Goal: Task Accomplishment & Management: Complete application form

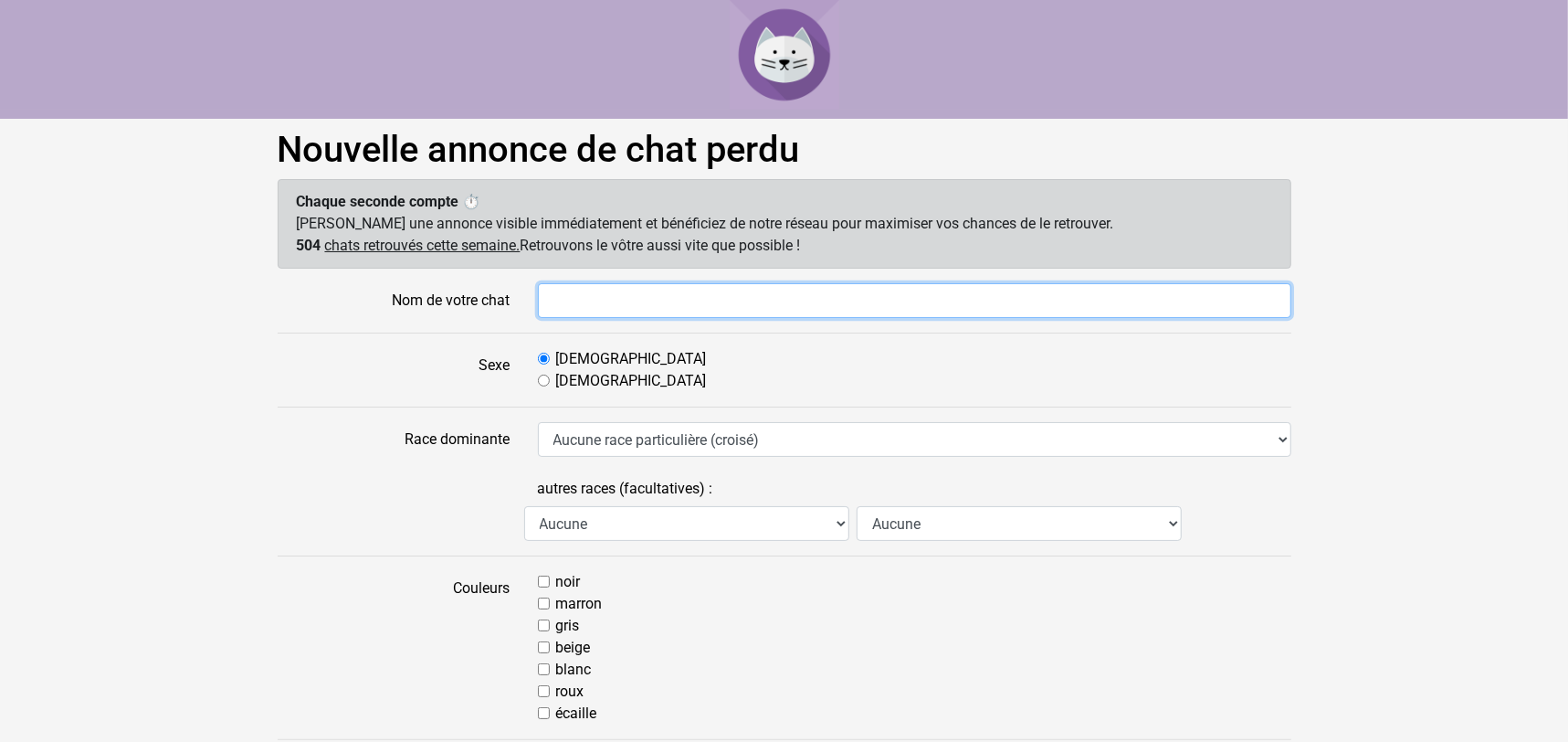
click at [576, 300] on input "Nom de votre chat" at bounding box center [915, 300] width 754 height 35
type input "[PERSON_NAME]"
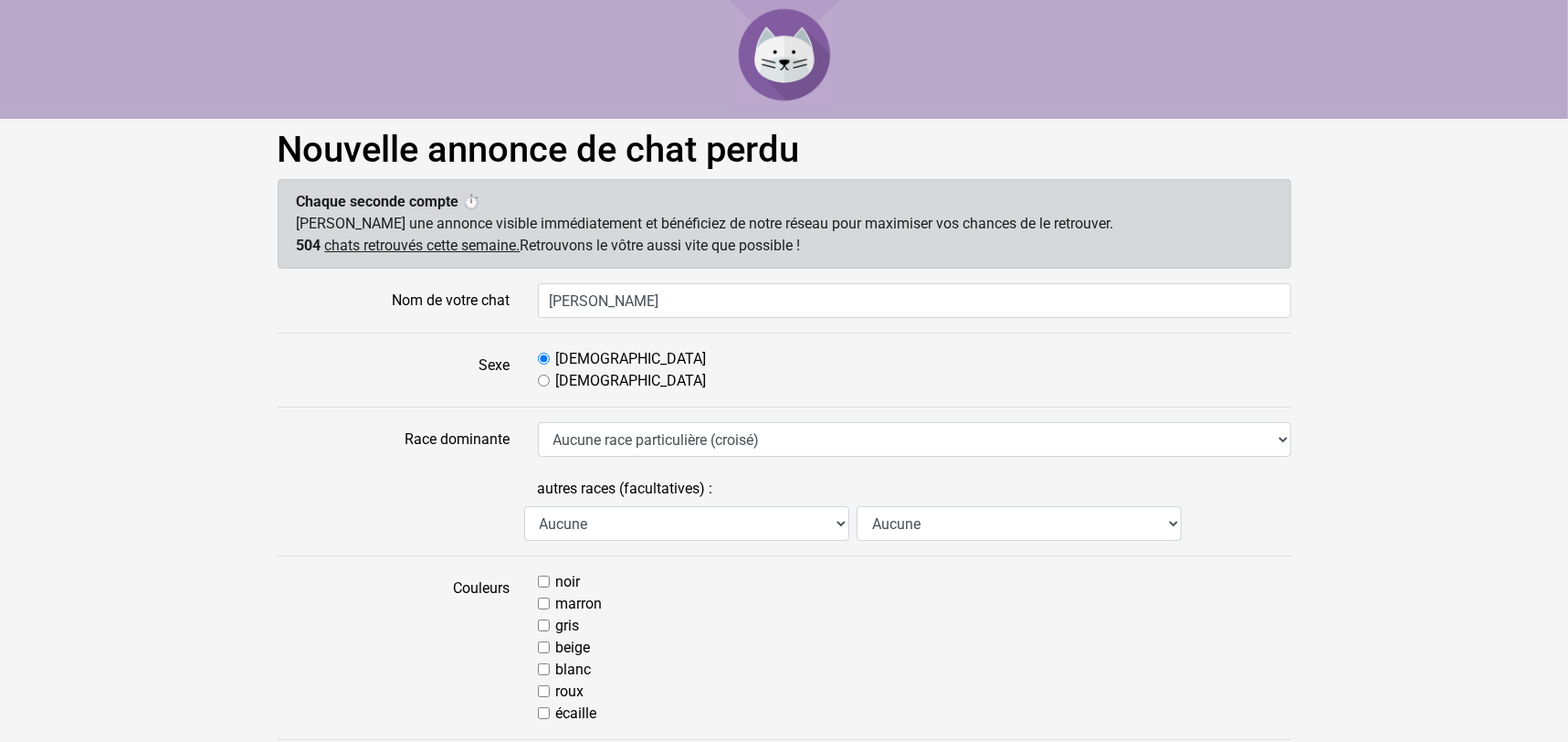
click at [558, 379] on label "[DEMOGRAPHIC_DATA]" at bounding box center [631, 381] width 151 height 22
click at [550, 379] on input "[DEMOGRAPHIC_DATA]" at bounding box center [543, 380] width 12 height 12
radio input "true"
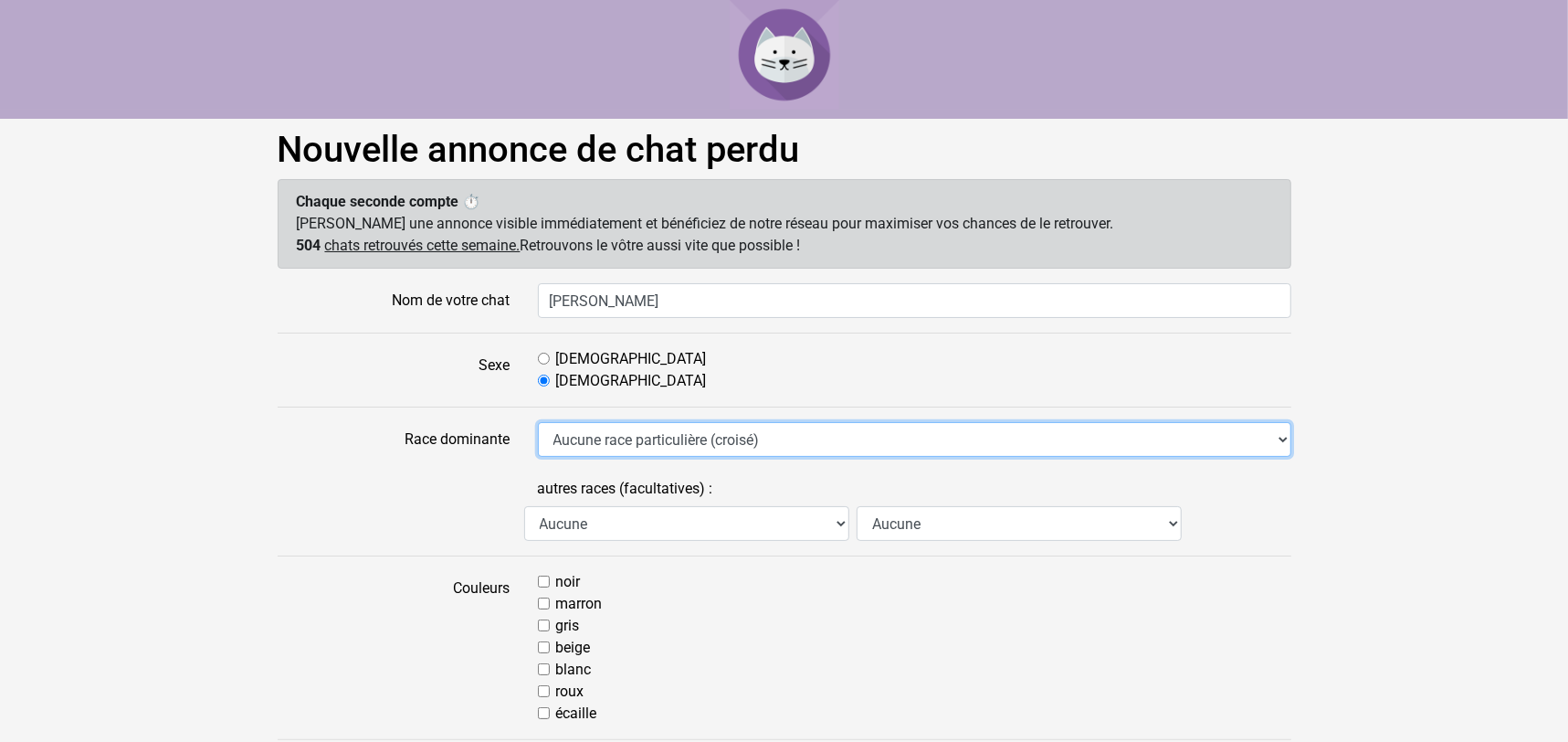
click at [577, 444] on select "Aucune race particulière (croisé) Abyssin Américain à poil dur American Bobtail…" at bounding box center [915, 440] width 754 height 35
select select "13"
click at [538, 422] on select "Aucune race particulière (croisé) Abyssin Américain à poil dur American Bobtail…" at bounding box center [915, 440] width 754 height 35
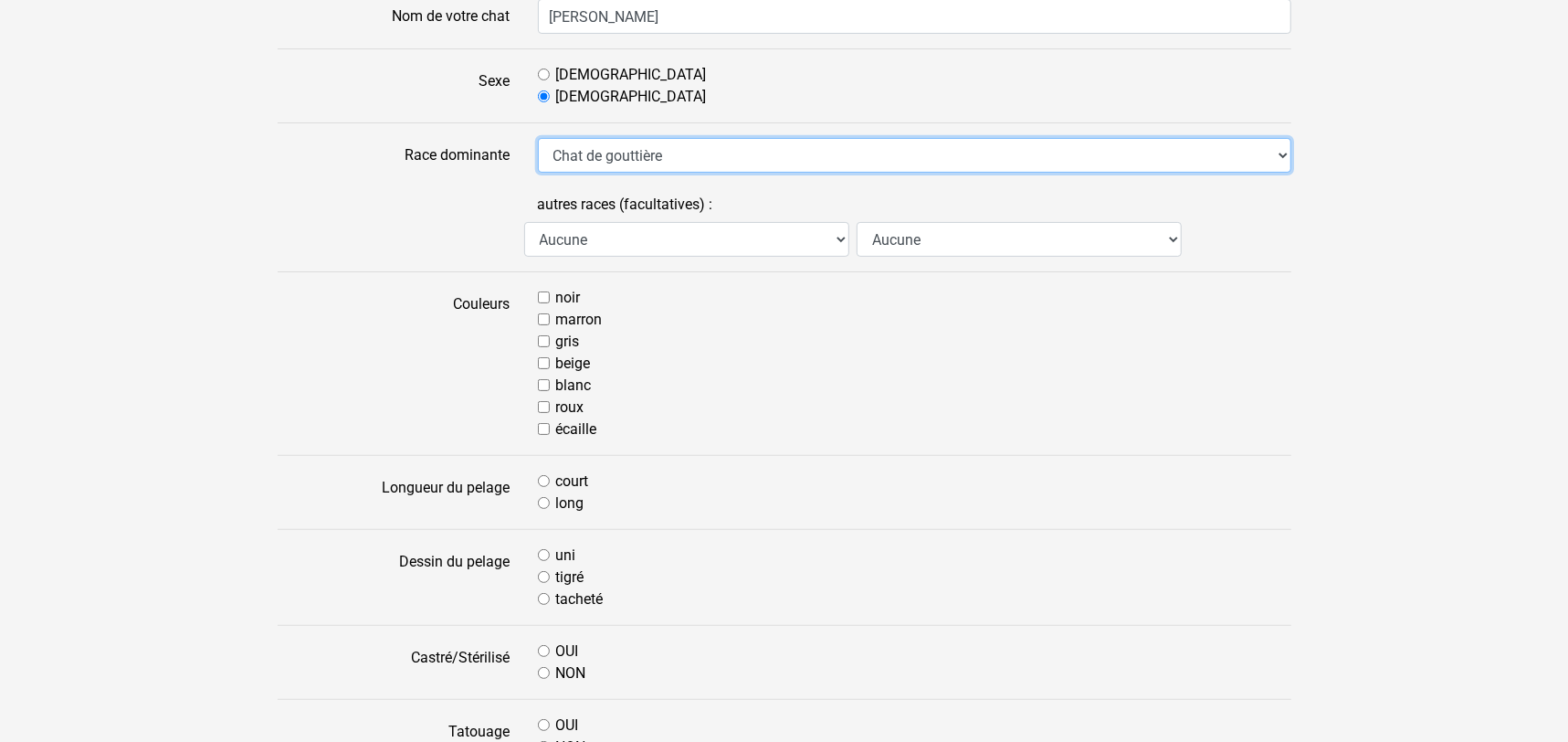
scroll to position [285, 0]
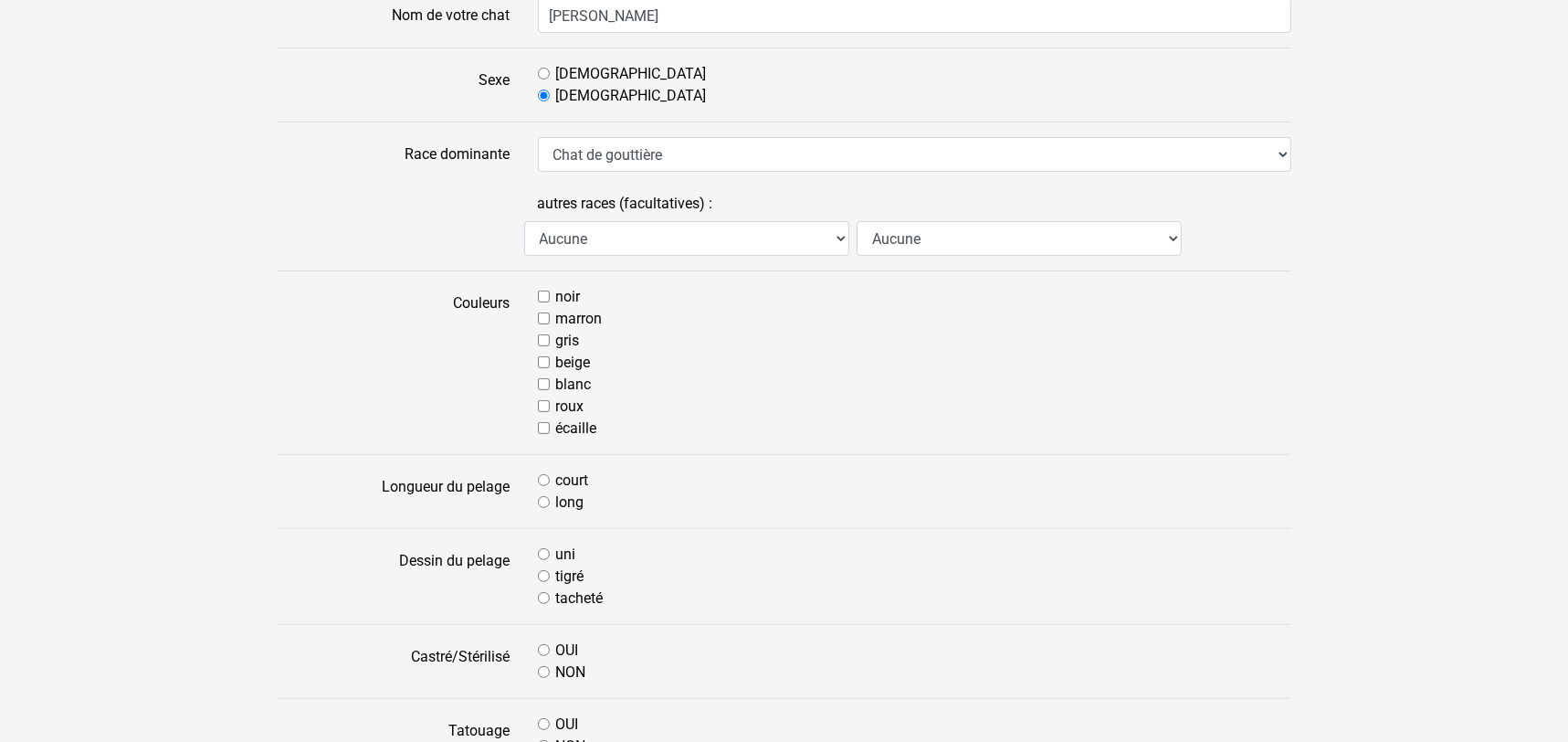
click at [543, 336] on input "gris" at bounding box center [543, 340] width 12 height 12
checkbox input "true"
click at [544, 381] on input "blanc" at bounding box center [543, 383] width 12 height 12
checkbox input "true"
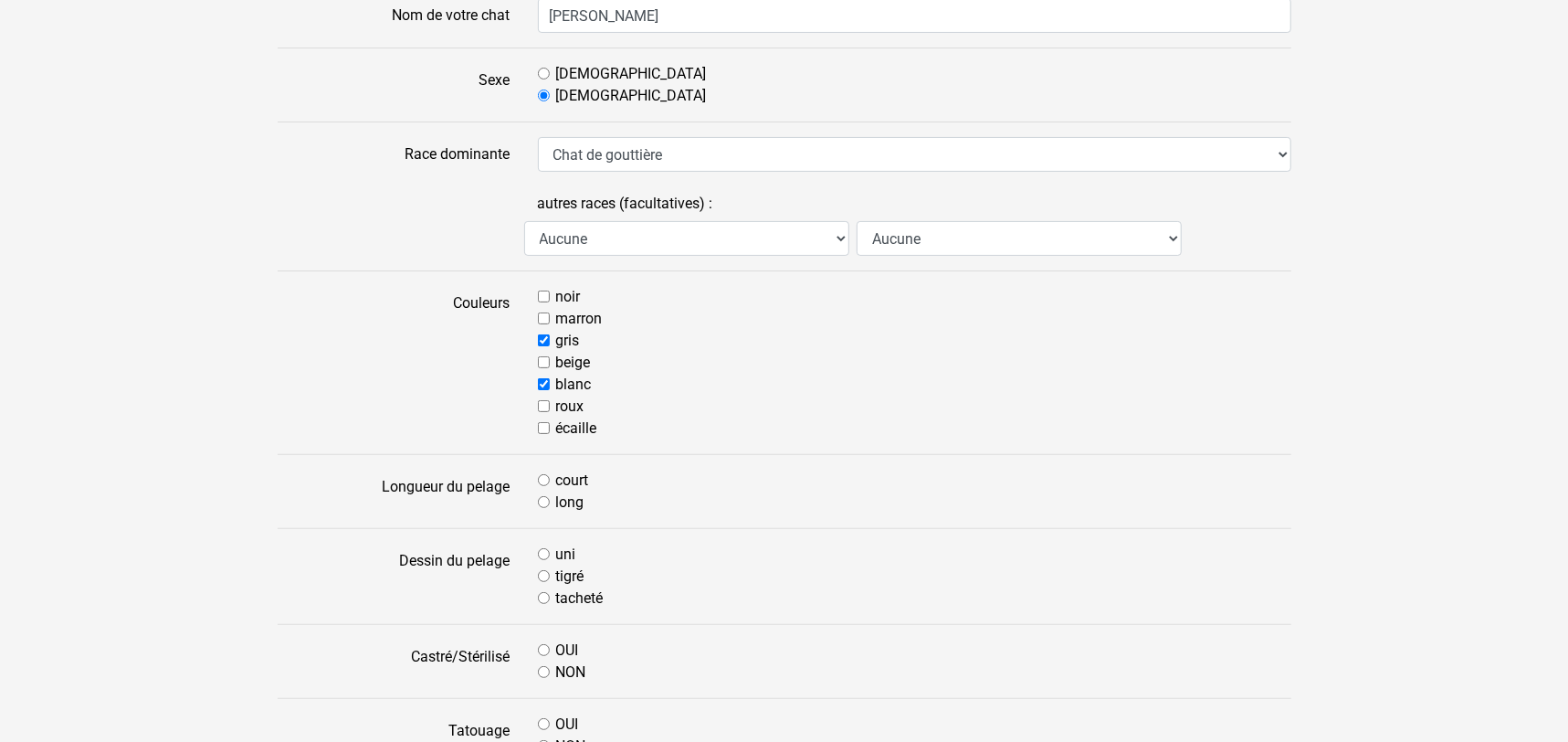
click at [540, 474] on input "court" at bounding box center [543, 480] width 12 height 12
radio input "true"
click at [545, 573] on input "tigré" at bounding box center [543, 576] width 12 height 12
radio input "true"
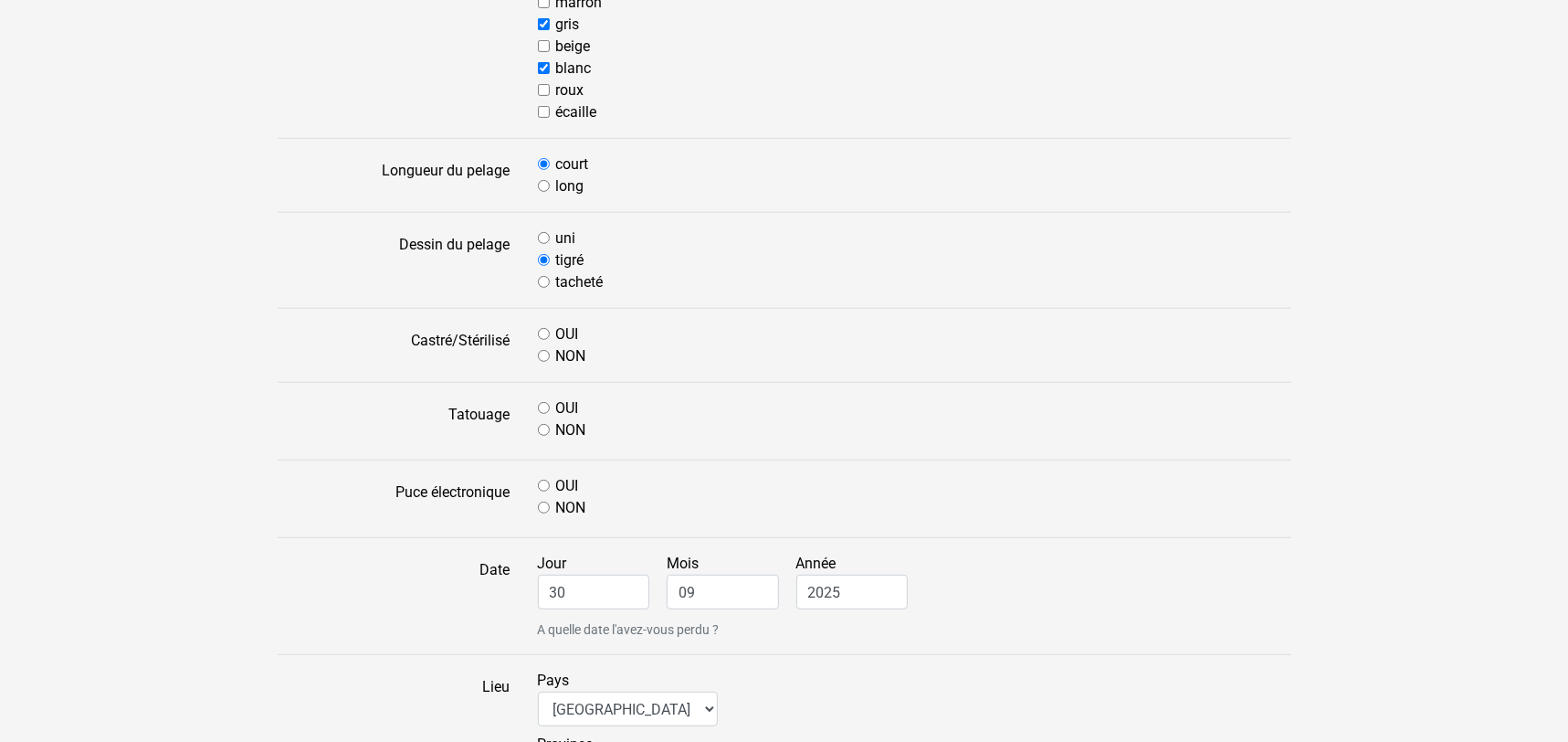
click at [539, 325] on div "OUI" at bounding box center [915, 335] width 754 height 22
click at [544, 328] on input "OUI" at bounding box center [543, 334] width 12 height 12
radio input "true"
click at [543, 427] on input "NON" at bounding box center [543, 430] width 12 height 12
radio input "true"
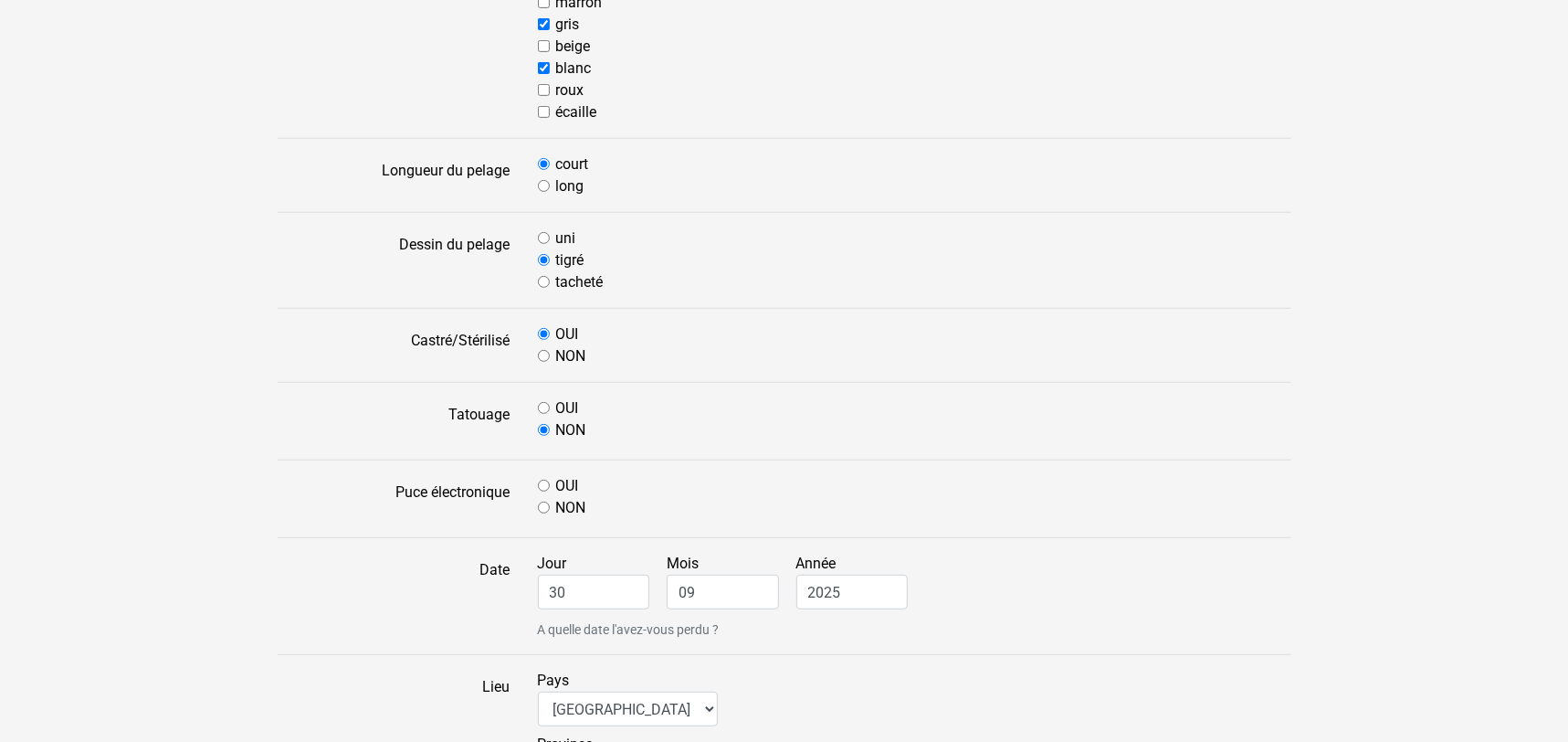
click at [539, 505] on input "NON" at bounding box center [543, 507] width 12 height 12
radio input "true"
click at [594, 585] on input "30" at bounding box center [594, 592] width 113 height 35
type input "3"
type input "28"
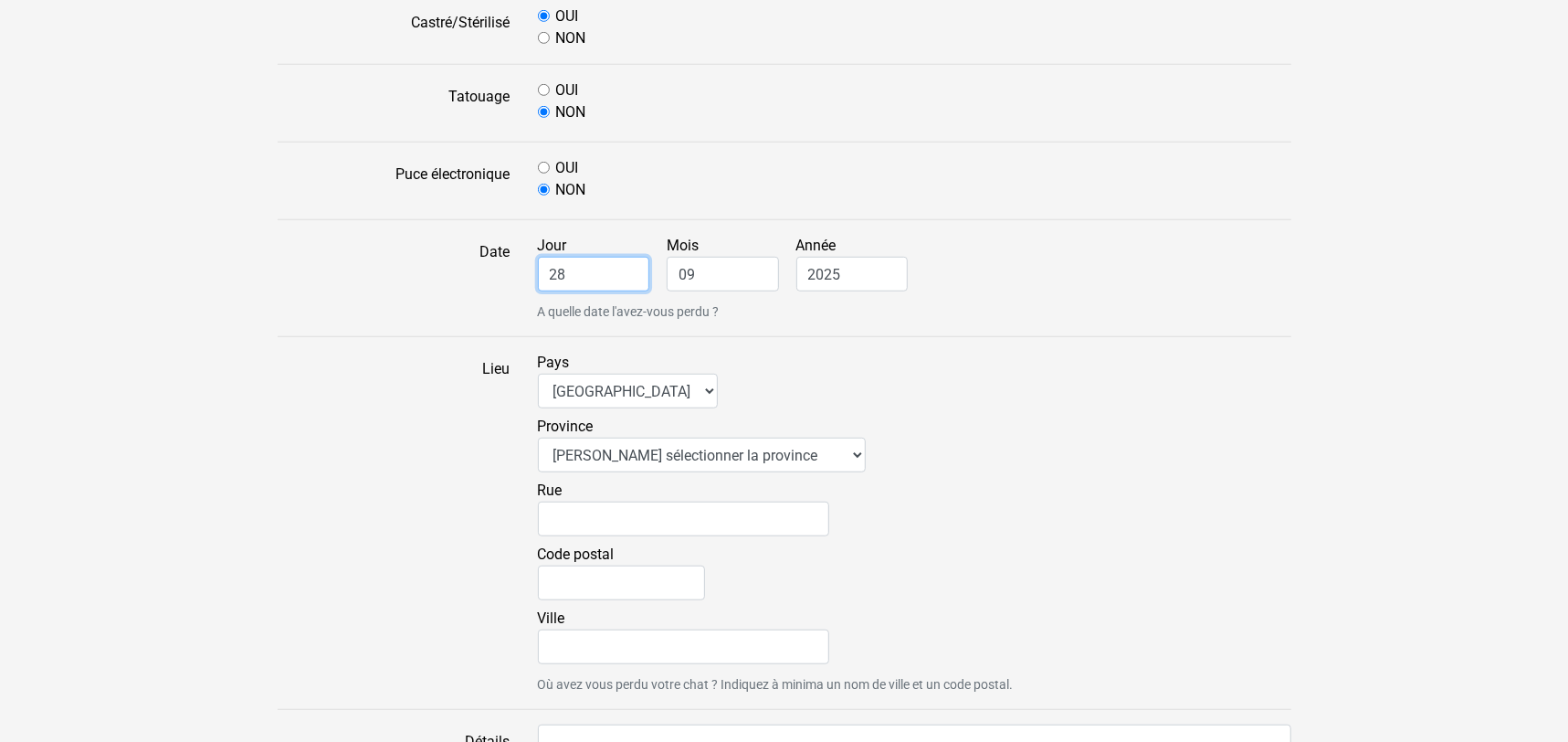
scroll to position [933, 0]
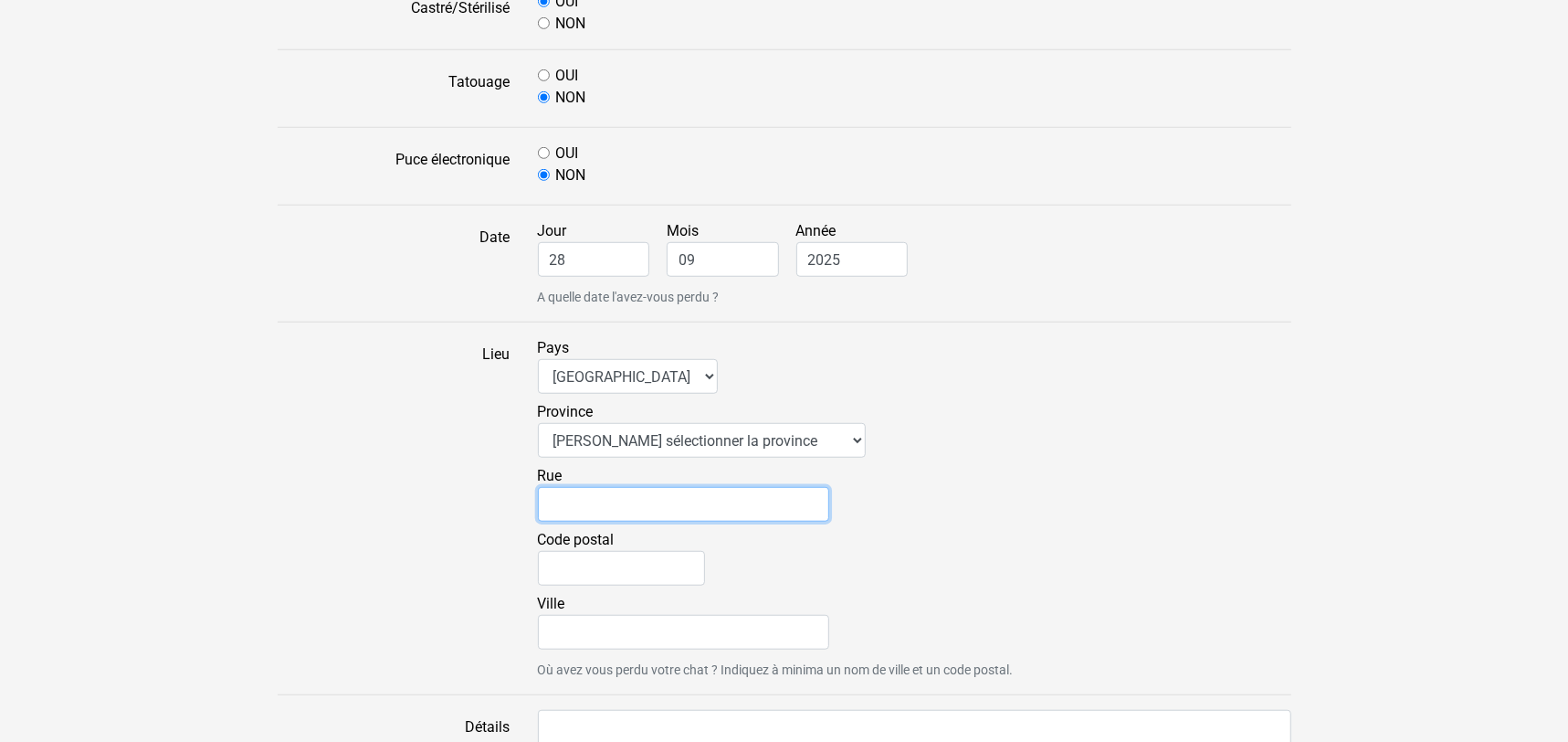
click at [574, 502] on input "Rue" at bounding box center [683, 505] width 291 height 35
type input "[PERSON_NAME] 43"
type input "1070"
type input "[GEOGRAPHIC_DATA]"
type input "[PERSON_NAME]"
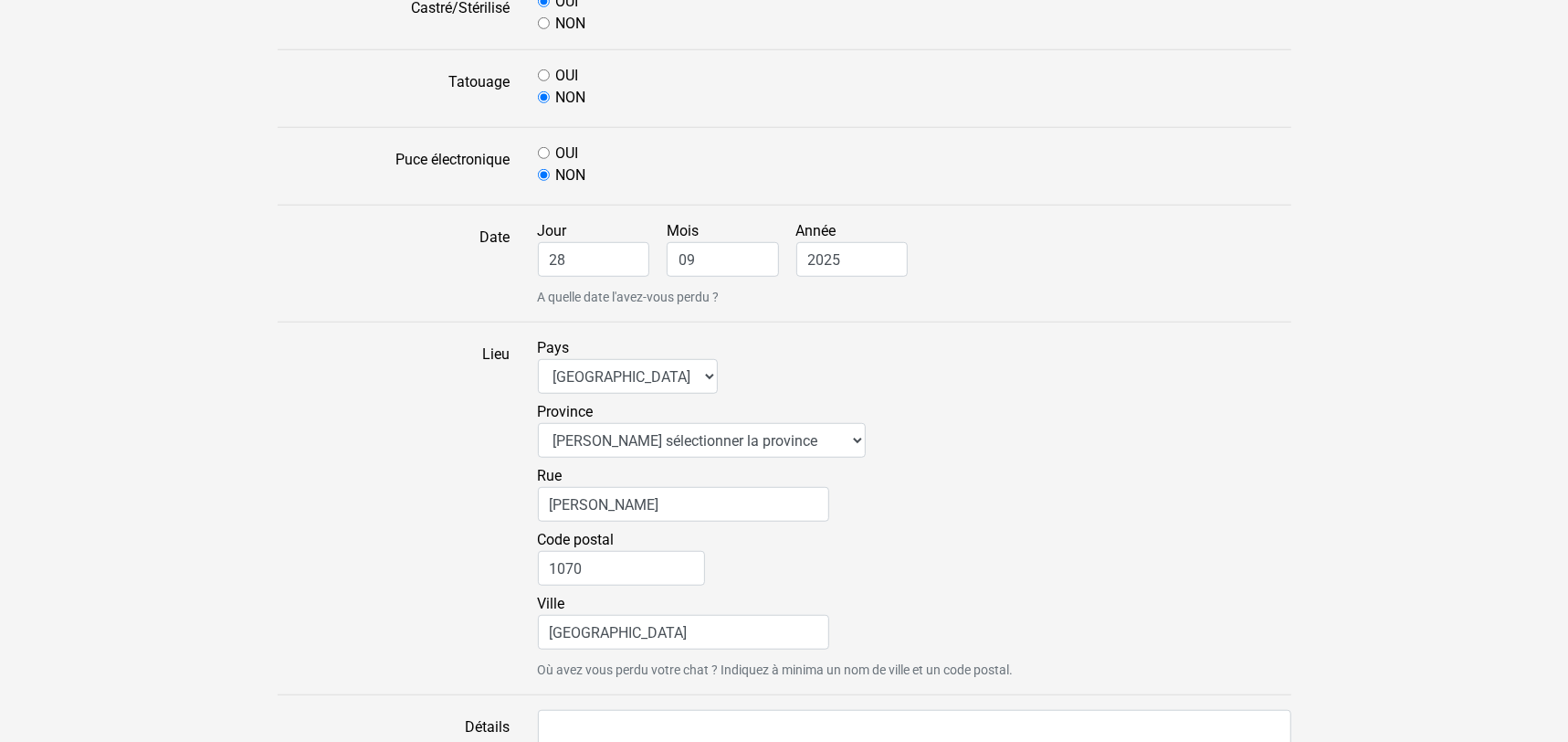
click at [1088, 446] on div "Province Veuillez sélectionner la province BRU - [GEOGRAPHIC_DATA]-Capitale VAN…" at bounding box center [915, 432] width 754 height 64
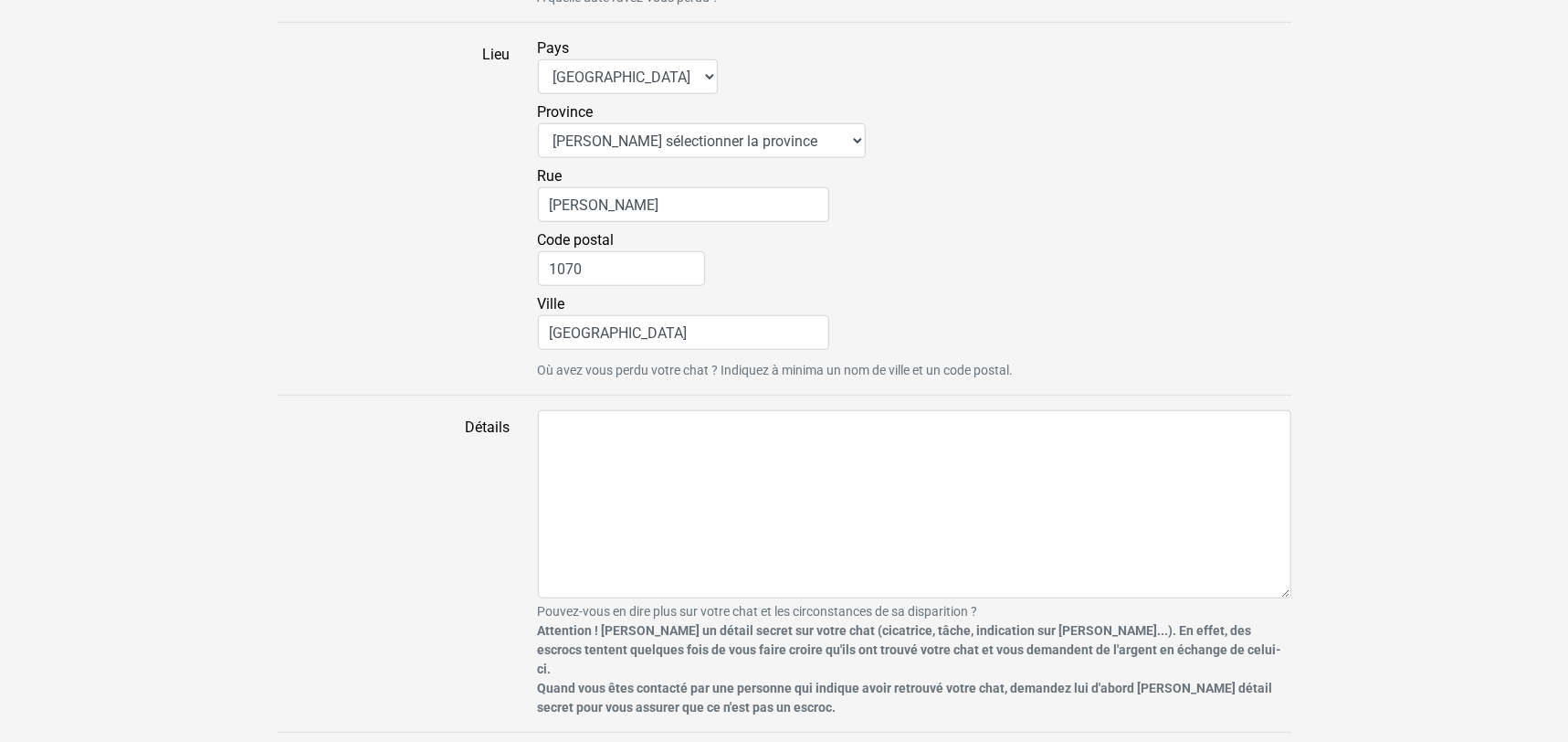
scroll to position [1237, 0]
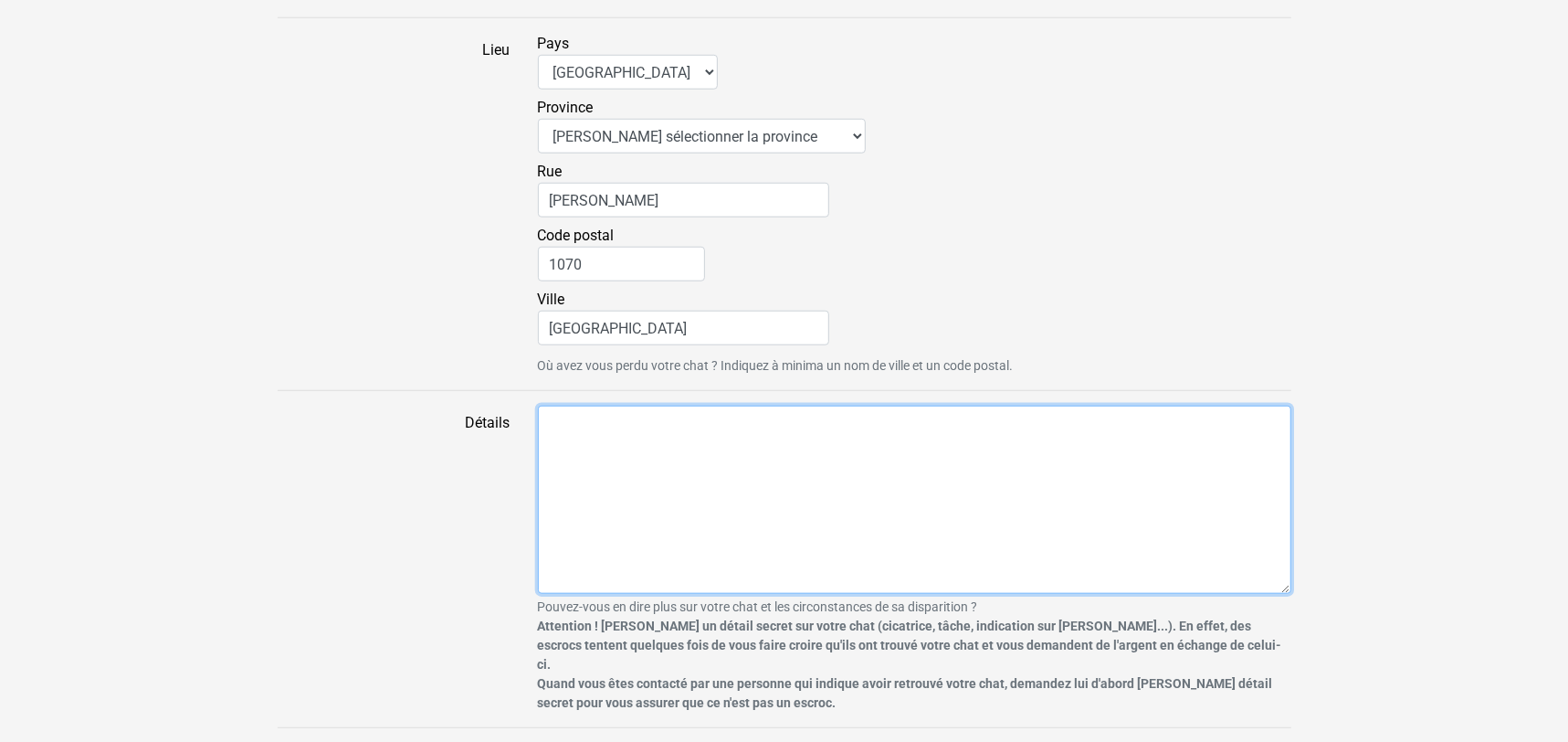
click at [799, 534] on textarea "Détails" at bounding box center [915, 500] width 754 height 189
paste textarea "Le publicateur de cette annonce n'autorise pas la diffusion de ses données (nom…"
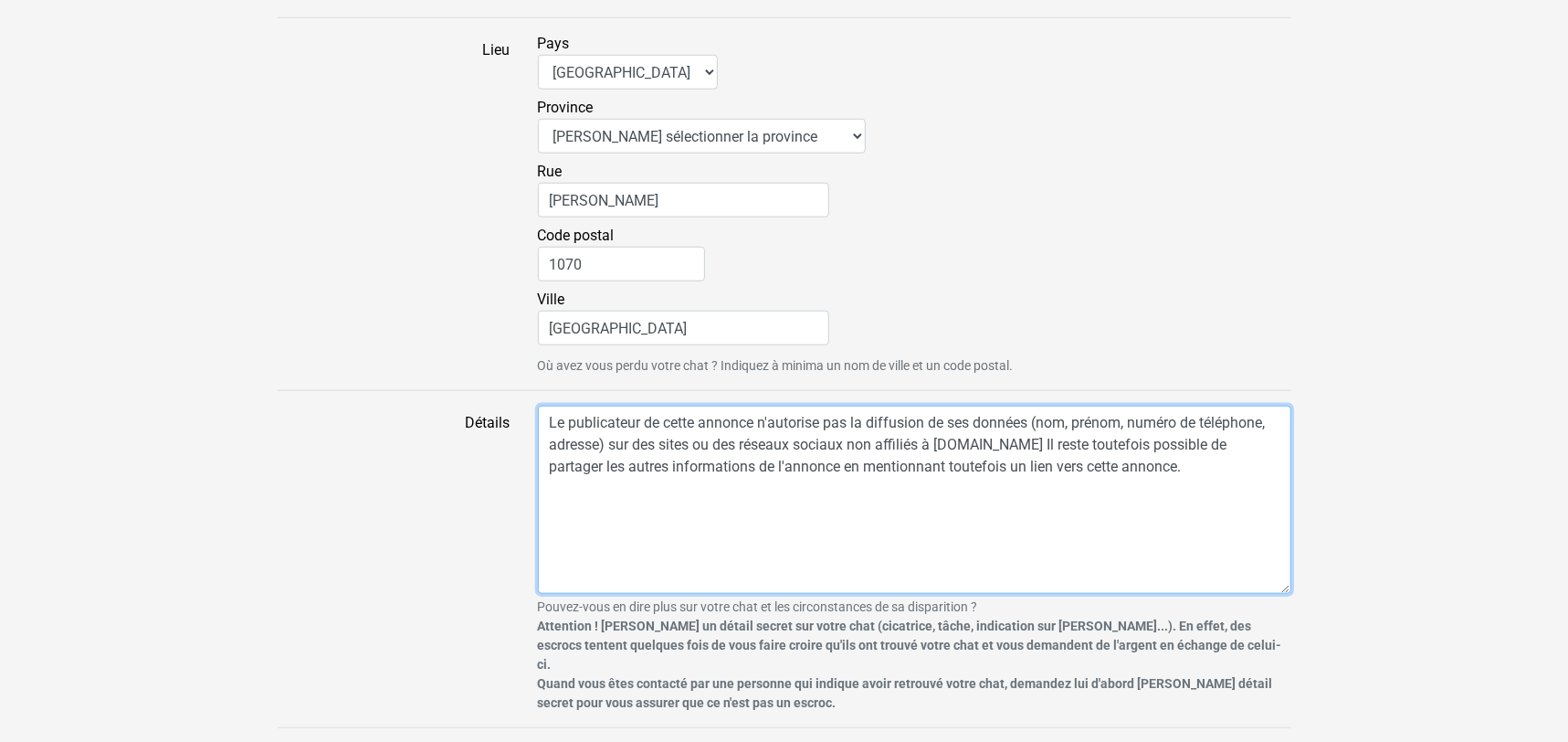
type textarea "Le publicateur de cette annonce n'autorise pas la diffusion de ses données (nom…"
drag, startPoint x: 1157, startPoint y: 459, endPoint x: 516, endPoint y: 394, distance: 644.3
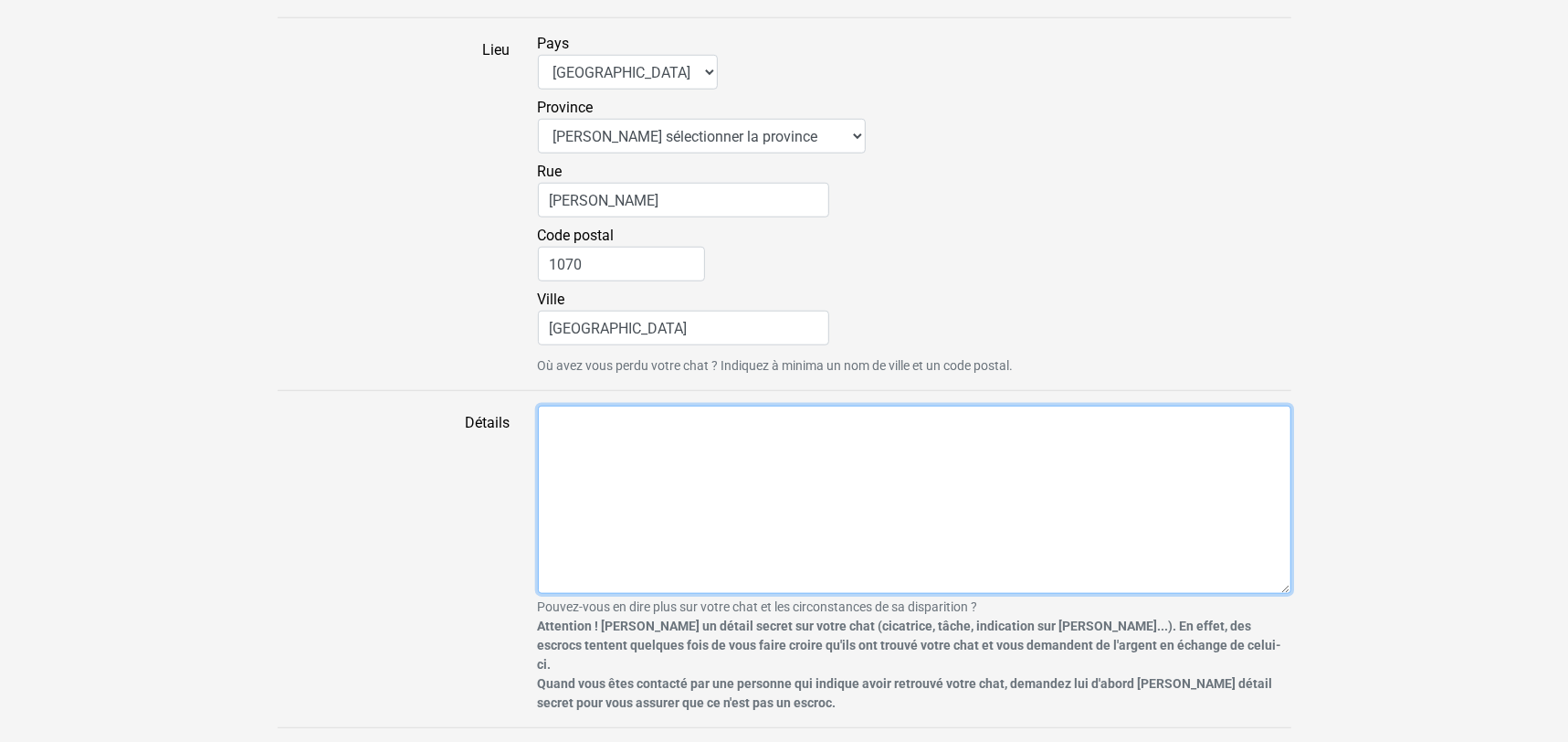
click at [594, 474] on textarea "Détails" at bounding box center [915, 500] width 754 height 189
paste textarea "Plus de détails sur ce chat perdu : C'est une chatte abandonnée que nous avons …"
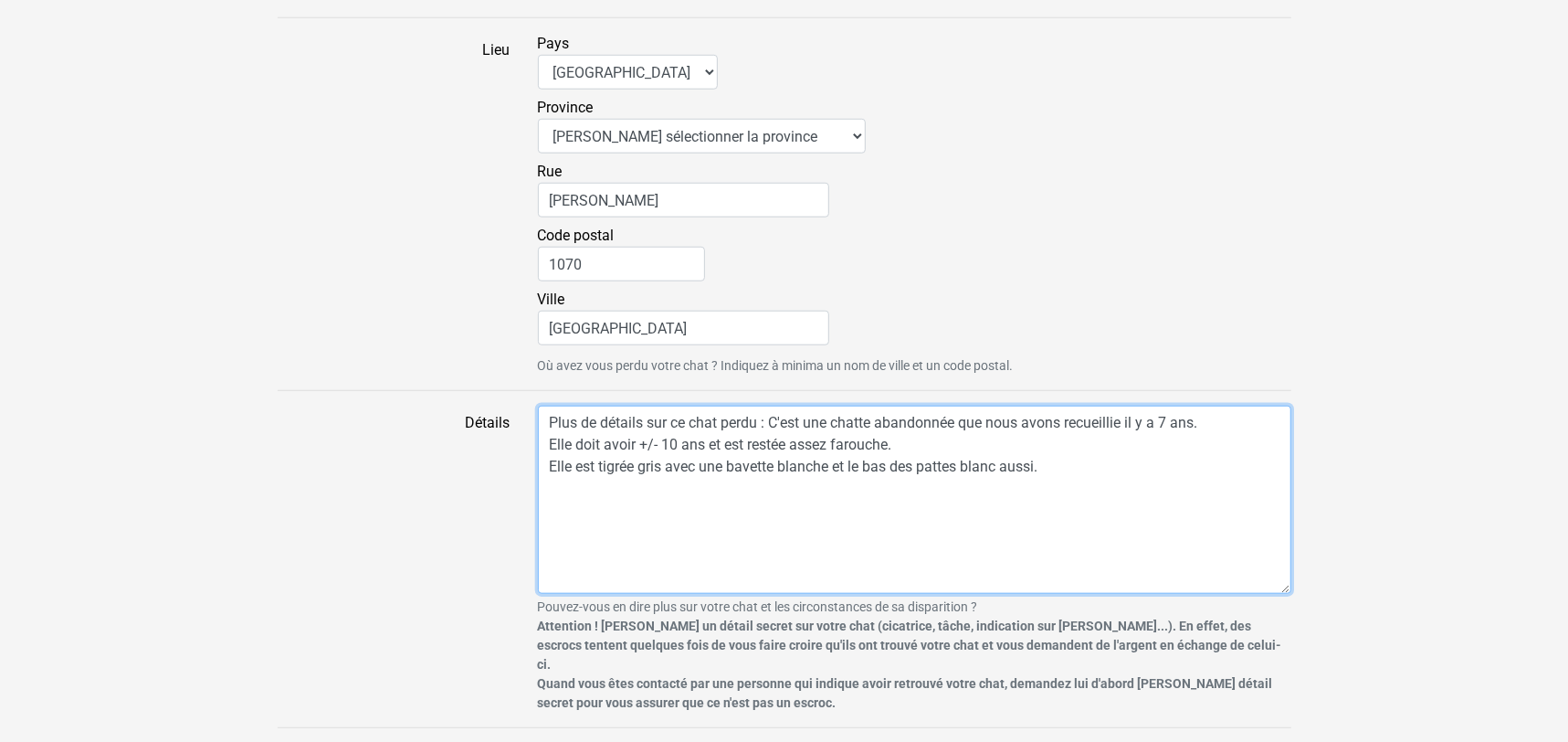
click at [772, 425] on textarea "Plus de détails sur ce chat perdu : C'est une chatte abandonnée que nous avons …" at bounding box center [915, 500] width 754 height 189
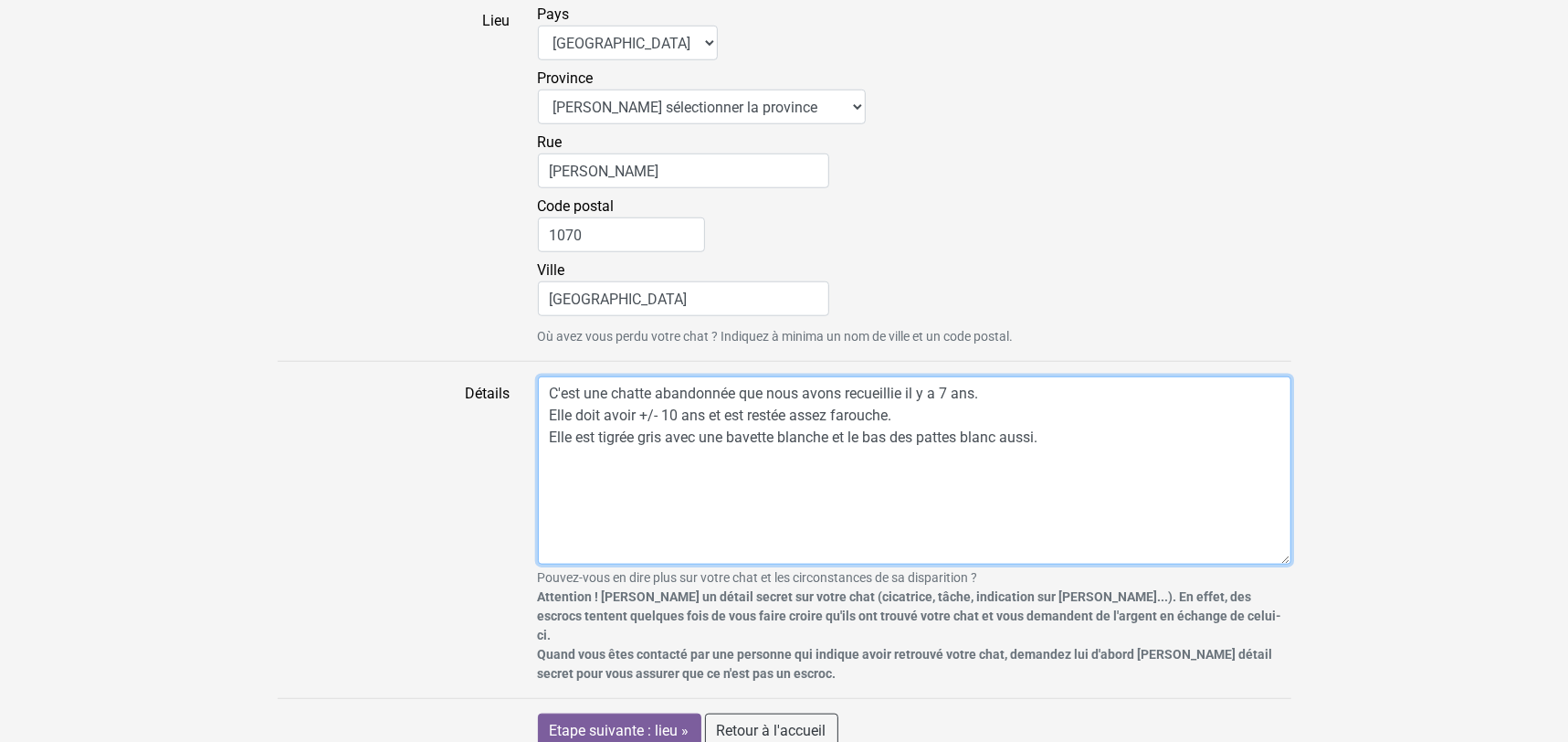
type textarea "C'est une chatte abandonnée que nous avons recueillie il y a 7 ans. Elle doit a…"
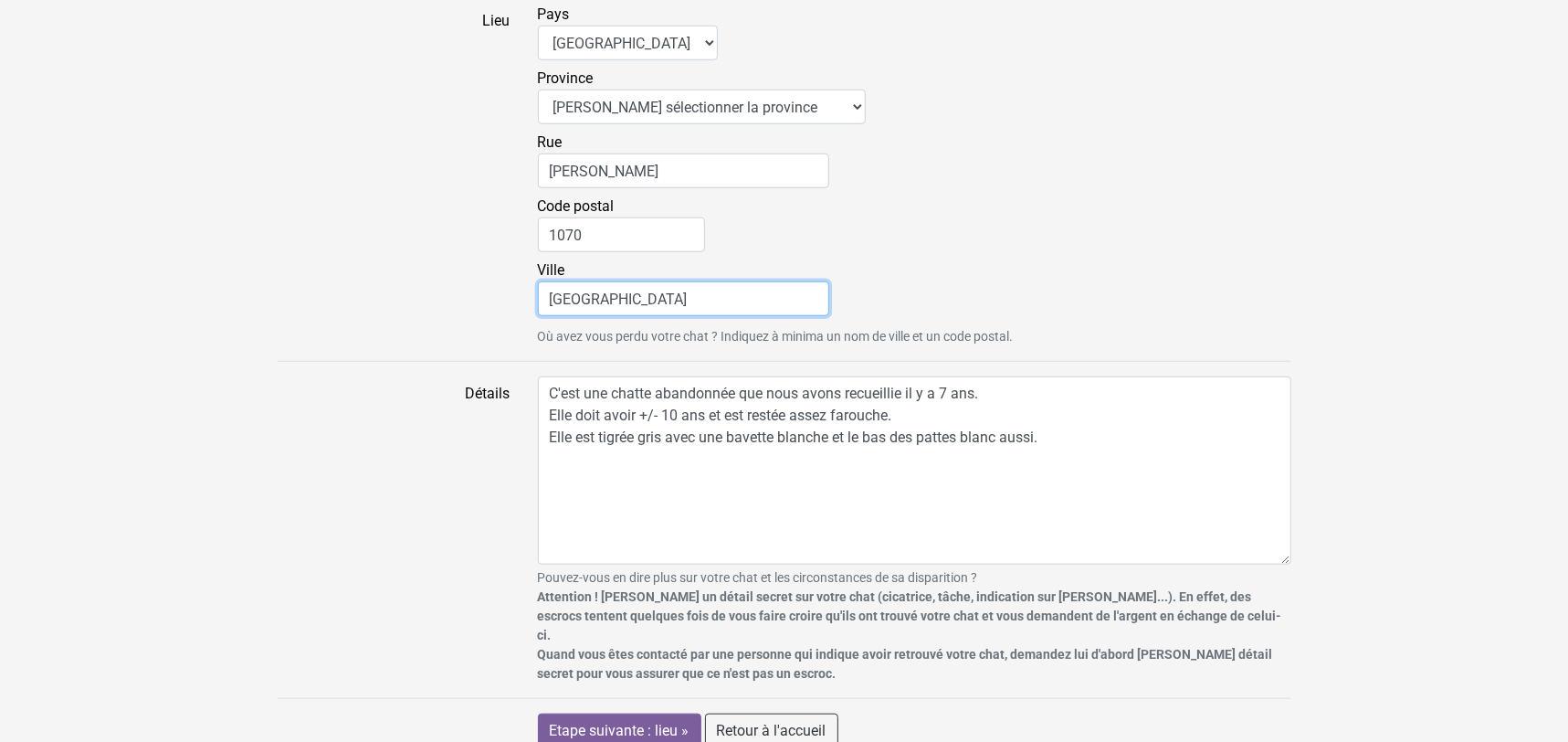
click at [678, 308] on input "[GEOGRAPHIC_DATA]" at bounding box center [683, 298] width 291 height 35
type input "B"
type input "ANDERLECHT"
click at [388, 283] on label "Lieu" at bounding box center [395, 175] width 261 height 343
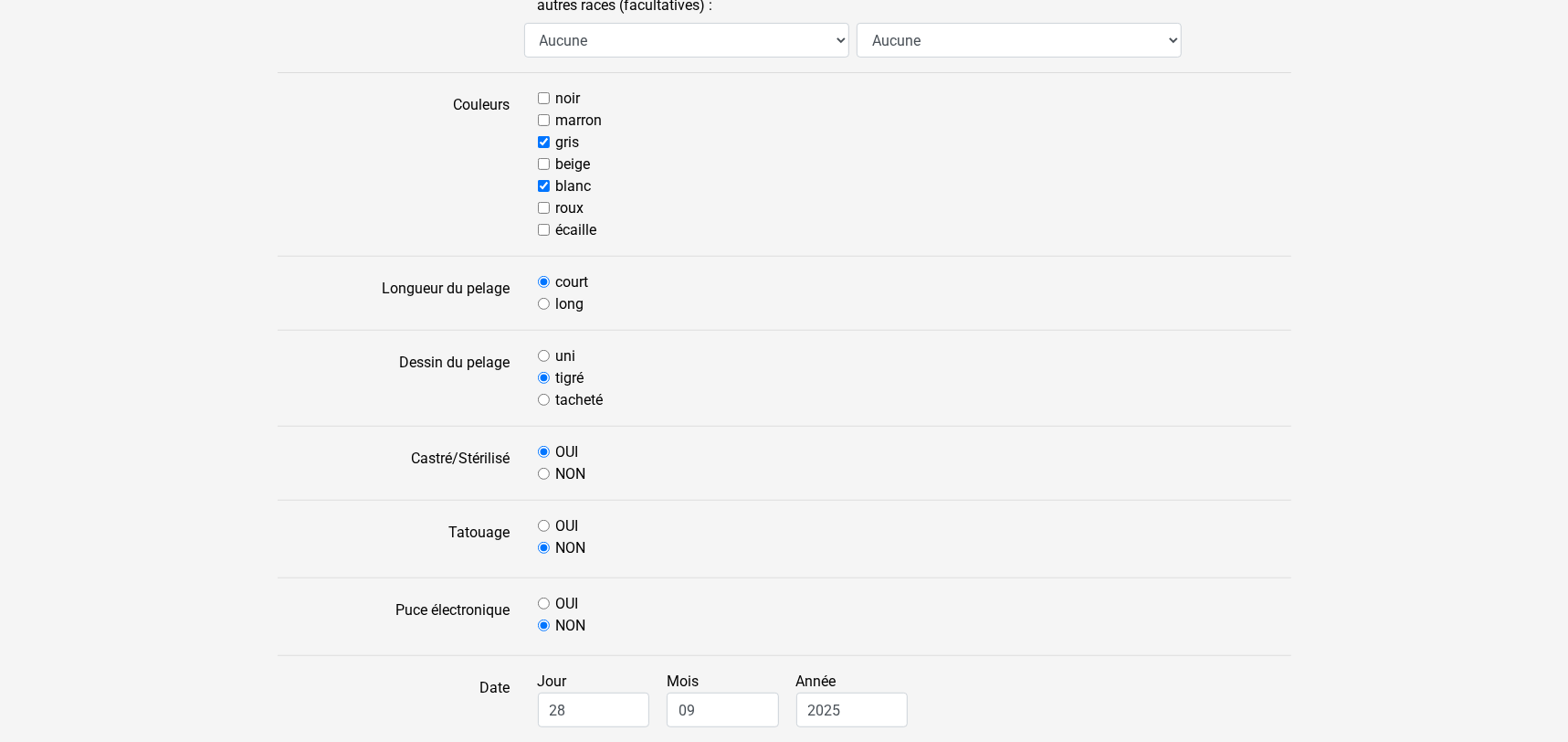
scroll to position [486, 0]
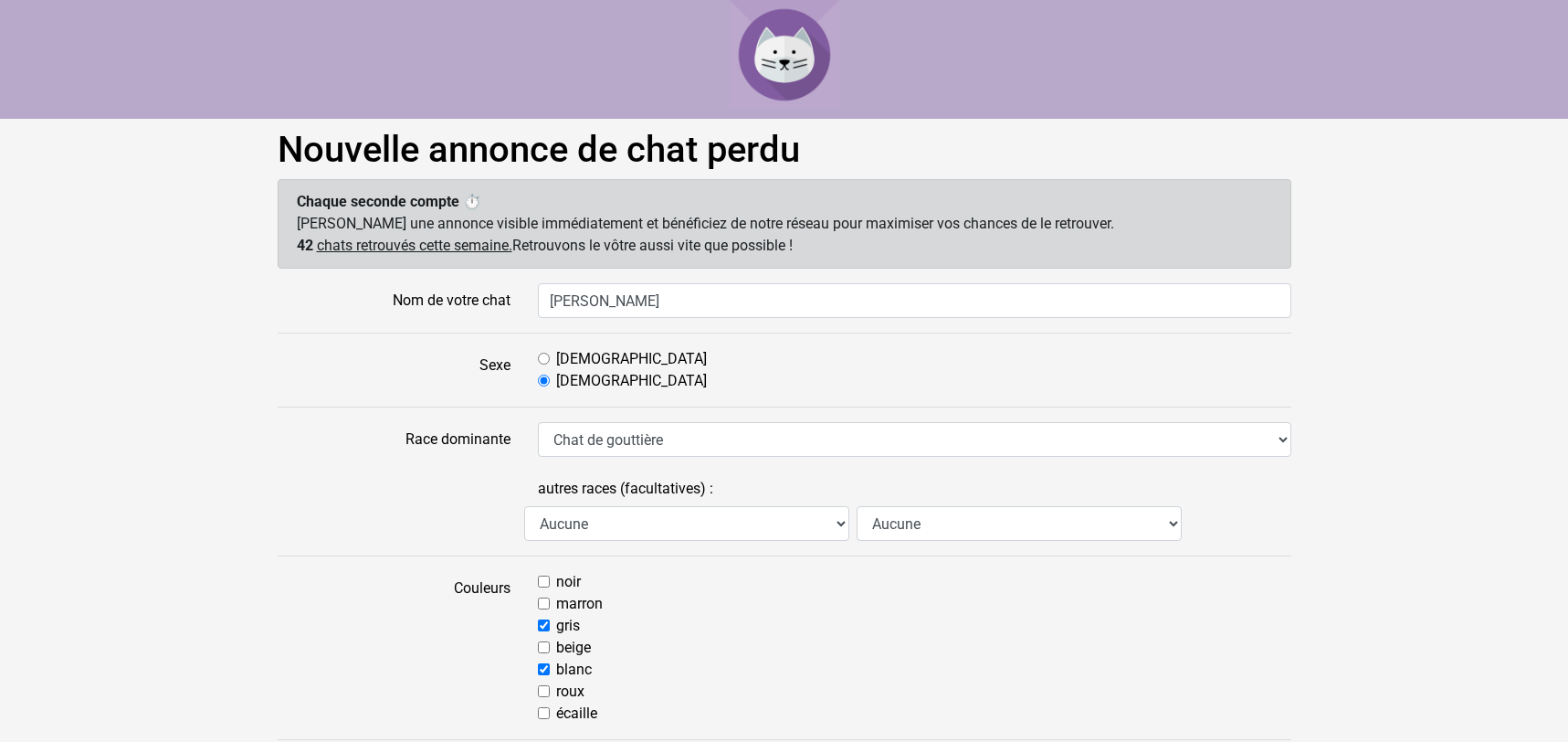
select select "13"
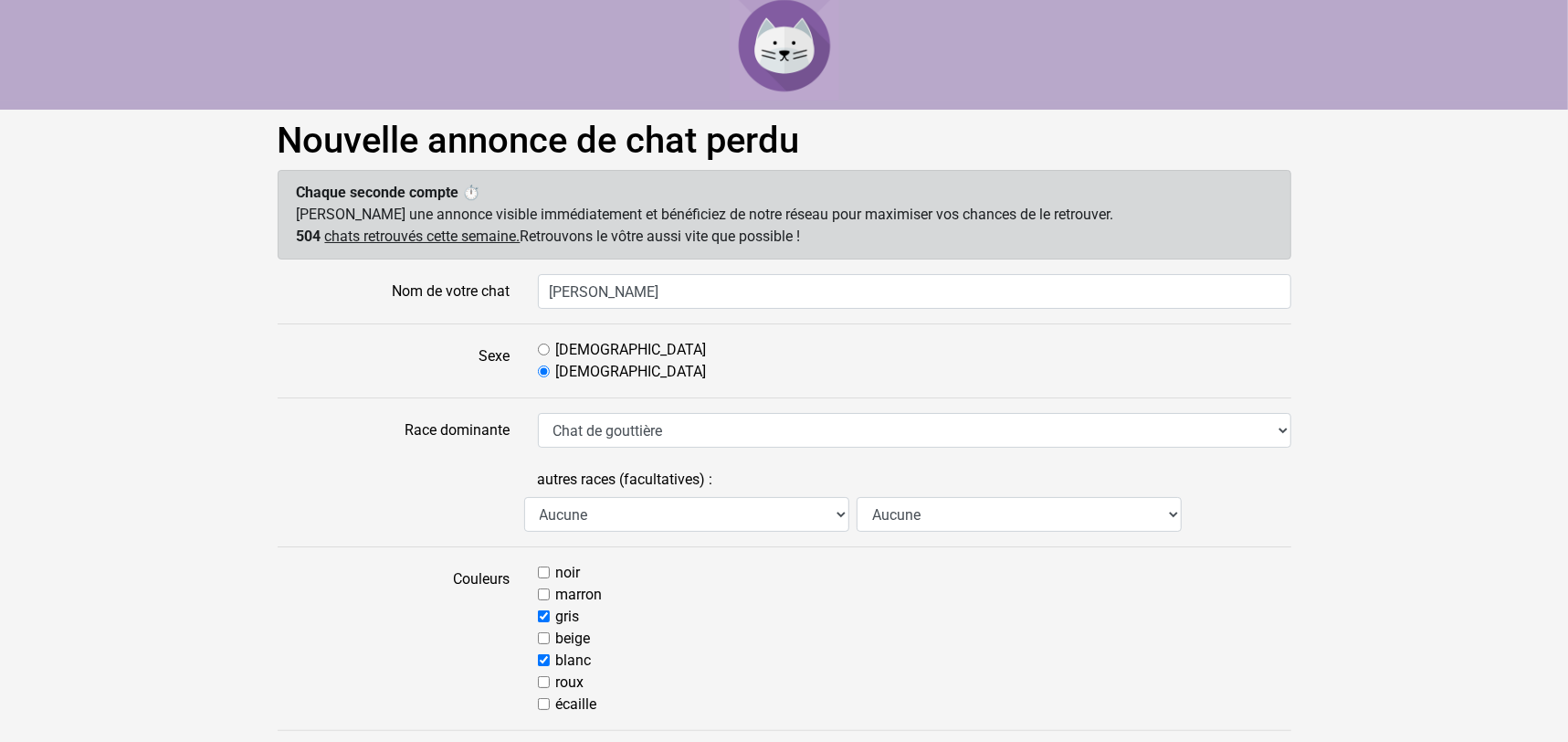
click at [780, 61] on img at bounding box center [784, 45] width 110 height 110
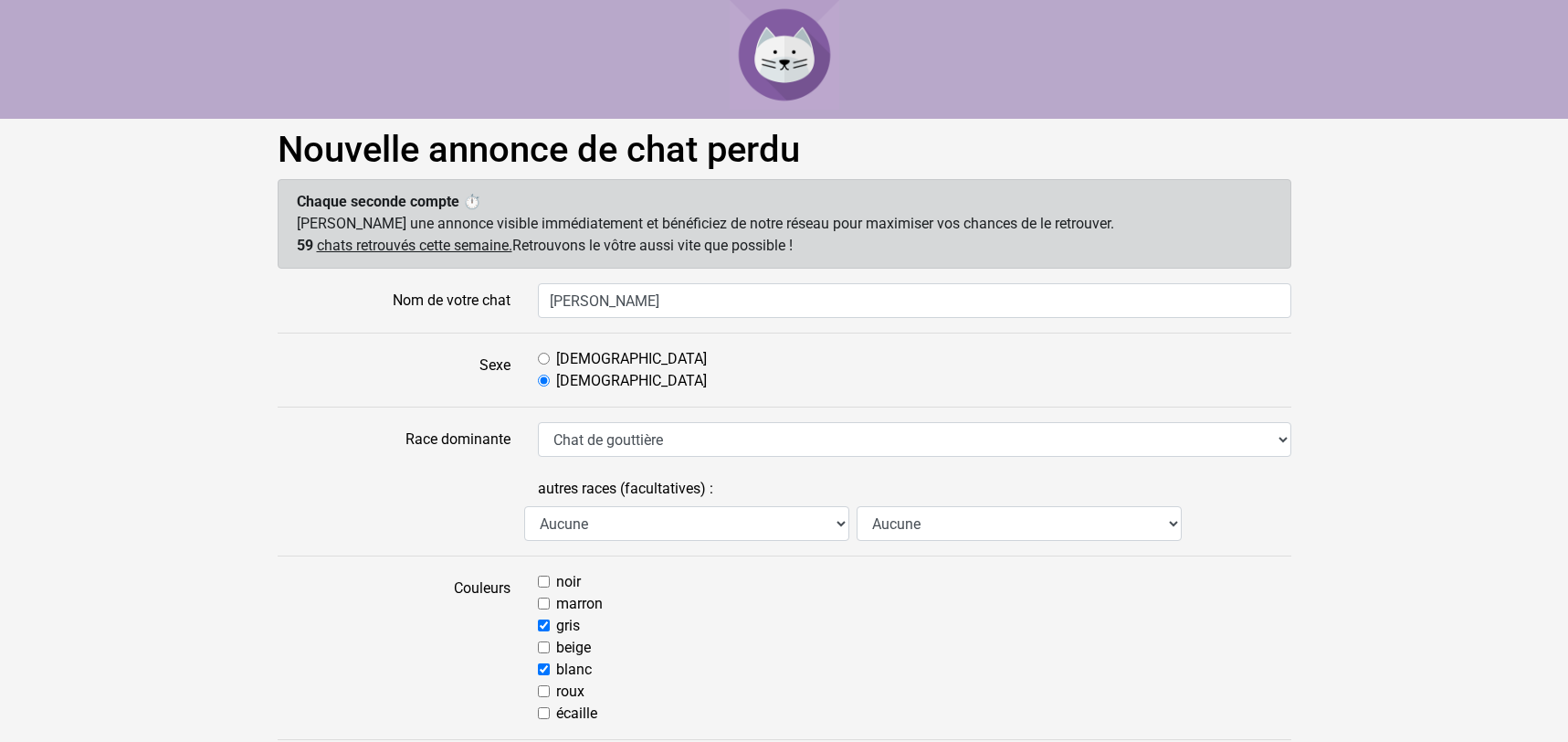
select select "13"
